Goal: Information Seeking & Learning: Learn about a topic

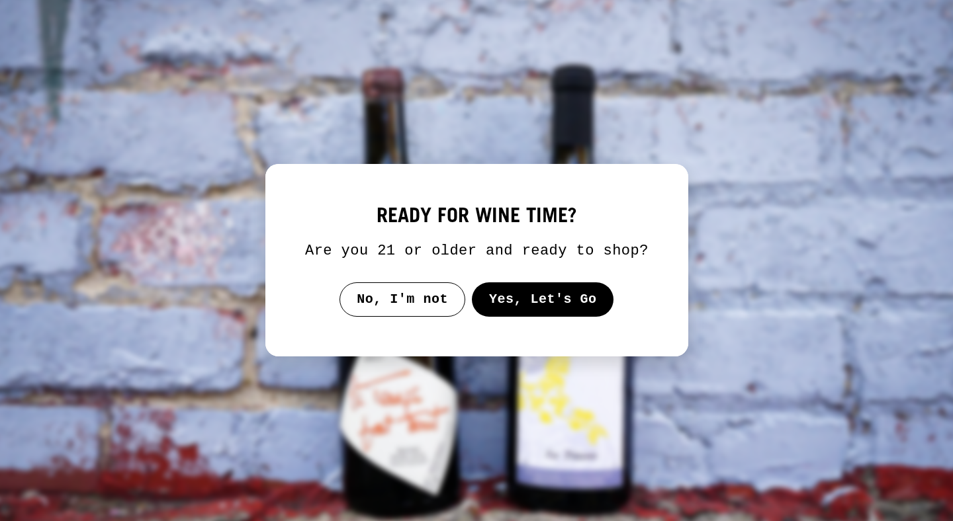
click at [554, 317] on button "Yes, Let's Go" at bounding box center [542, 300] width 142 height 34
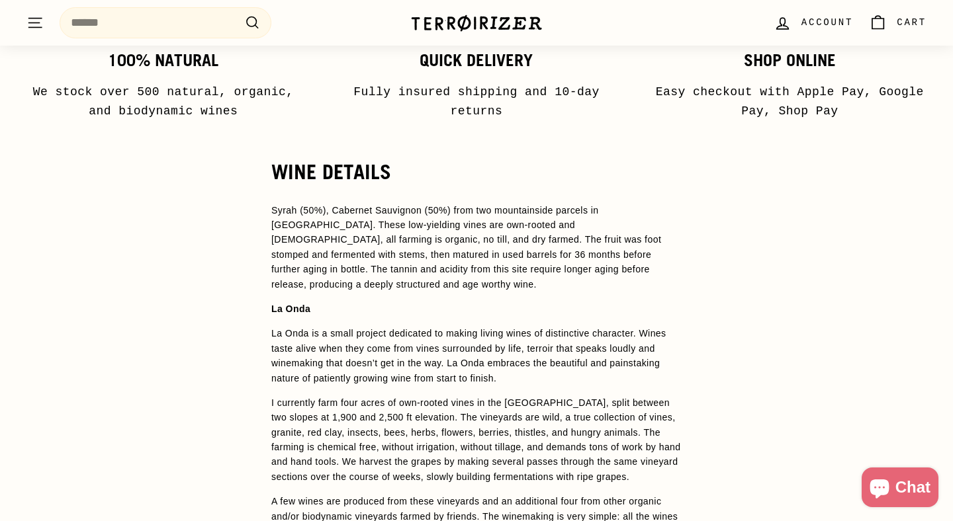
scroll to position [948, 0]
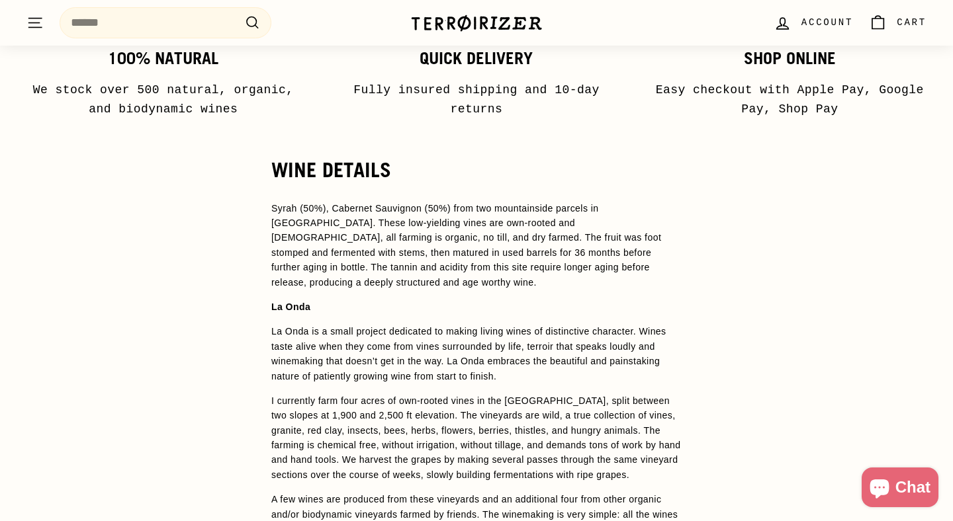
click at [609, 218] on span "Syrah (50%), Cabernet Sauvignon (50%) from two mountainside parcels in [GEOGRAP…" at bounding box center [466, 245] width 390 height 85
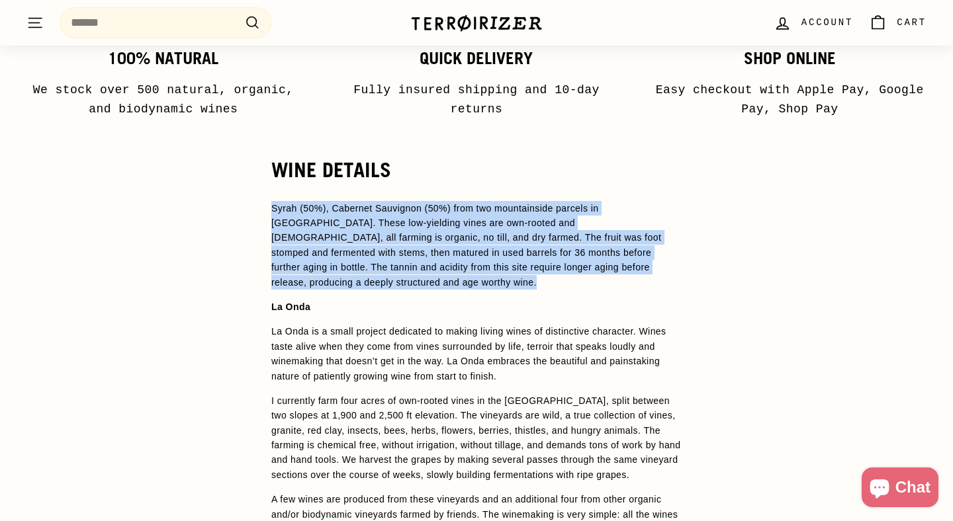
click at [726, 245] on div "WINE DETAILS Syrah (50%), Cabernet Sauvignon (50%) from two mountainside parcel…" at bounding box center [476, 445] width 953 height 573
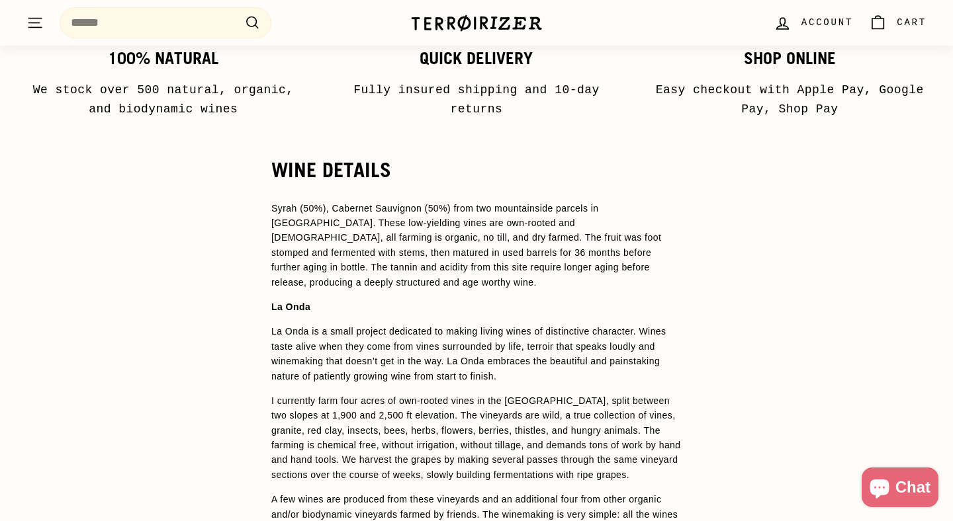
click at [639, 275] on p "Syrah (50%), Cabernet Sauvignon (50%) from two mountainside parcels in [GEOGRAP…" at bounding box center [476, 245] width 410 height 89
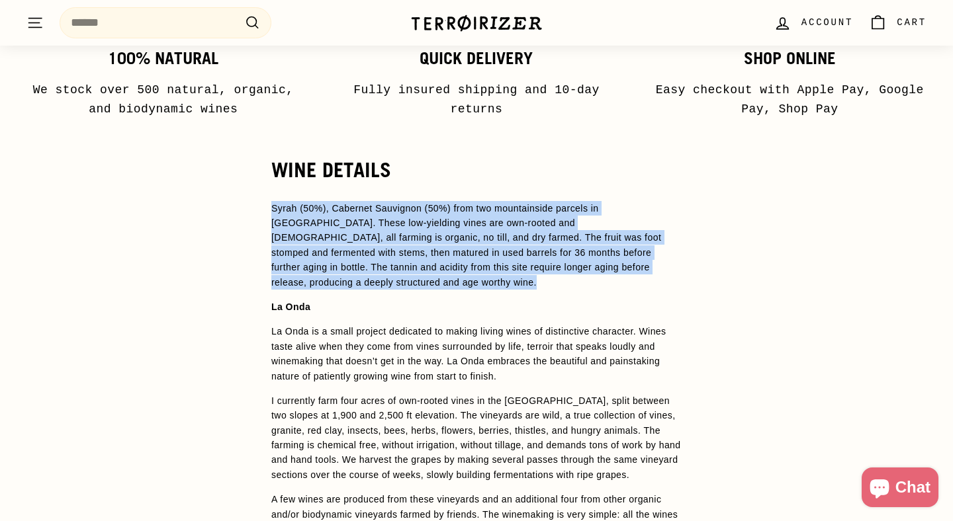
click at [722, 253] on div "WINE DETAILS Syrah (50%), Cabernet Sauvignon (50%) from two mountainside parcel…" at bounding box center [476, 445] width 953 height 573
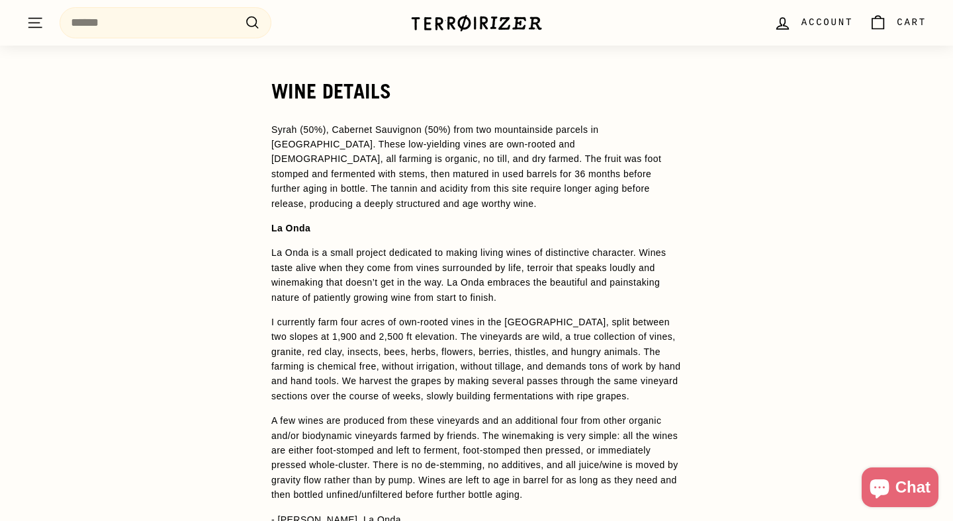
scroll to position [1028, 0]
click at [661, 171] on span "Syrah (50%), Cabernet Sauvignon (50%) from two mountainside parcels in [GEOGRAP…" at bounding box center [466, 165] width 390 height 85
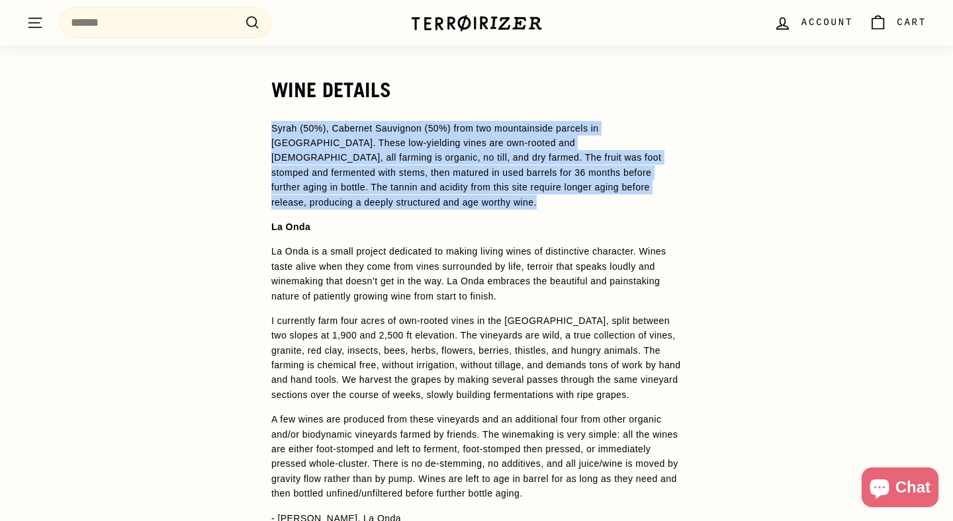
click at [687, 184] on div "WINE DETAILS Syrah (50%), Cabernet Sauvignon (50%) from two mountainside parcel…" at bounding box center [476, 365] width 463 height 573
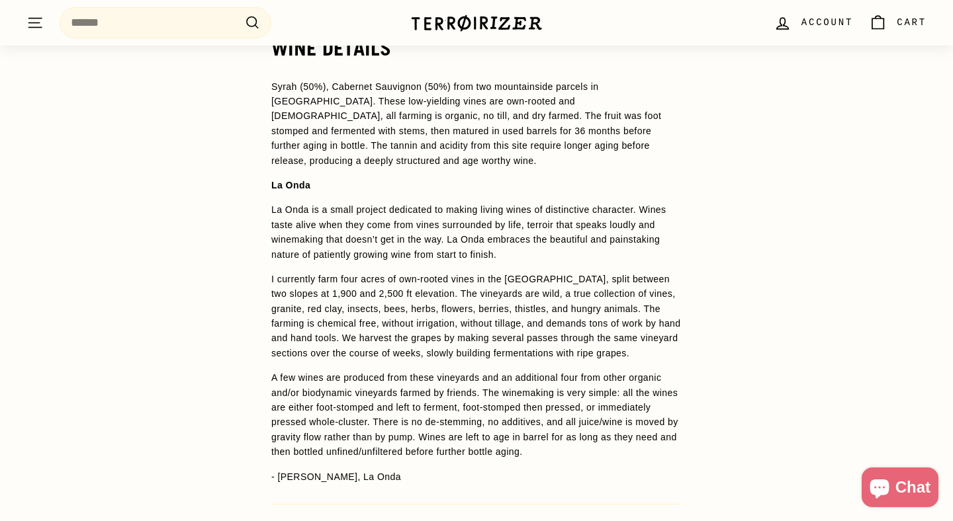
scroll to position [1070, 0]
